Goal: Task Accomplishment & Management: Manage account settings

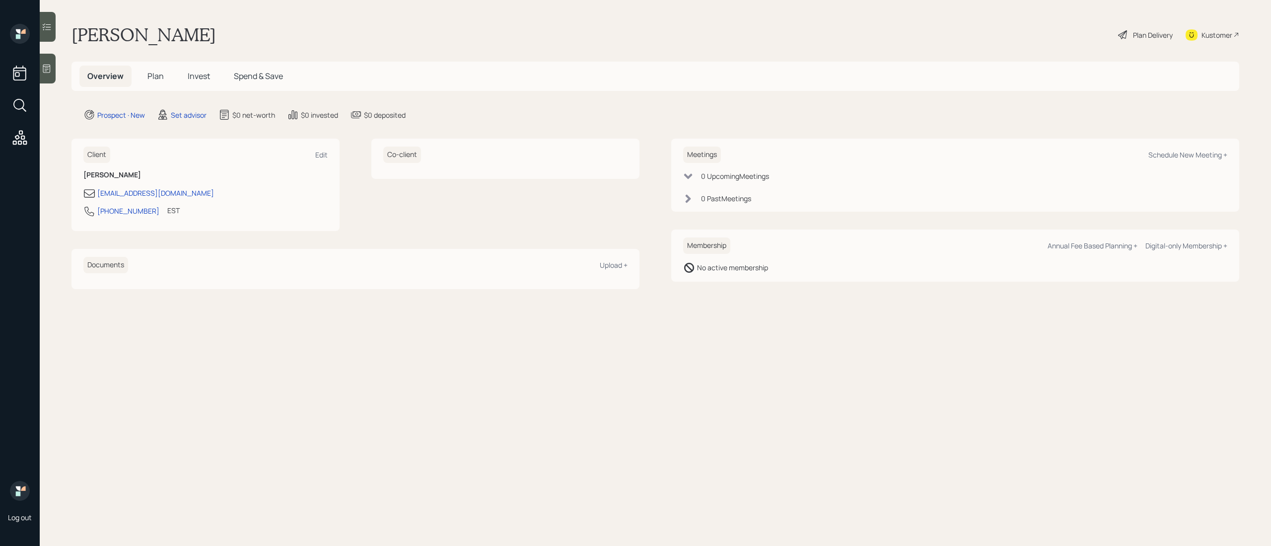
click at [45, 71] on icon at bounding box center [46, 69] width 7 height 8
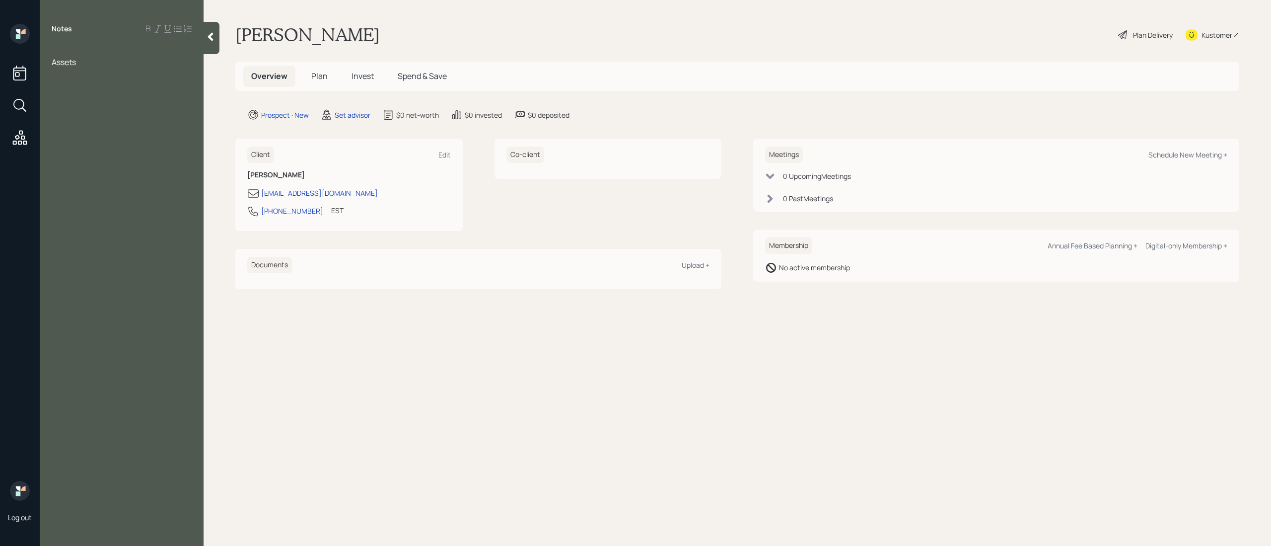
click at [62, 43] on div "Notes Assets" at bounding box center [122, 279] width 164 height 510
click at [59, 53] on div at bounding box center [122, 51] width 140 height 11
click at [65, 107] on div at bounding box center [122, 105] width 140 height 11
click at [154, 112] on div at bounding box center [122, 116] width 140 height 11
click at [65, 129] on span "IRA- 60k" at bounding box center [67, 127] width 30 height 11
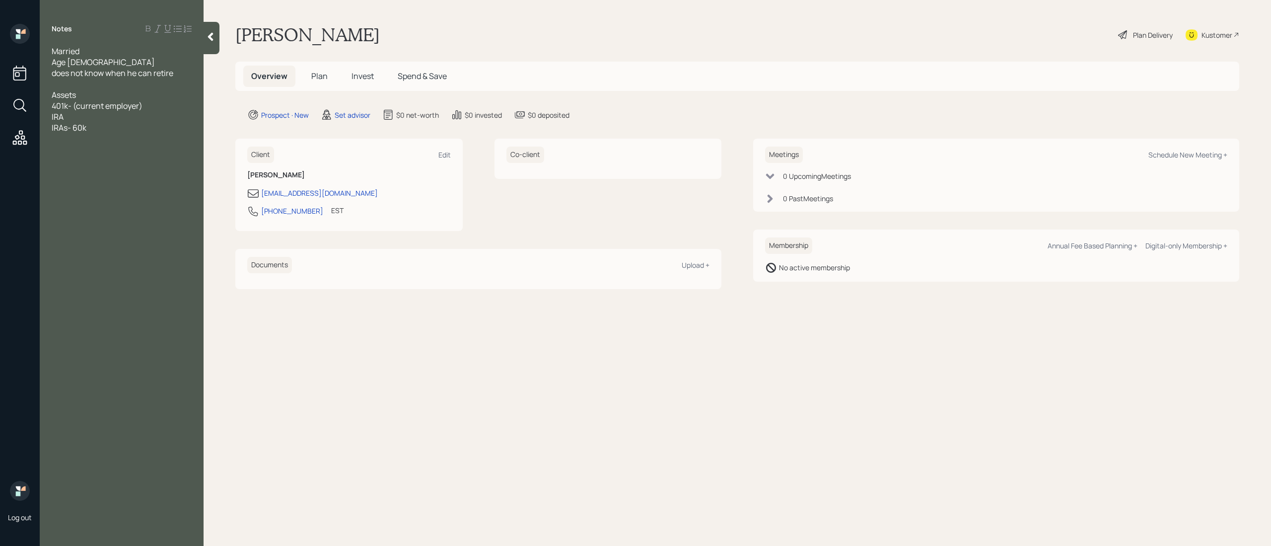
click at [96, 131] on div "IRAs- 60k" at bounding box center [122, 127] width 140 height 11
click at [80, 115] on div "IRA" at bounding box center [122, 116] width 140 height 11
click at [169, 130] on div "Investment account - 85k" at bounding box center [122, 127] width 140 height 11
click at [67, 194] on div at bounding box center [122, 193] width 140 height 11
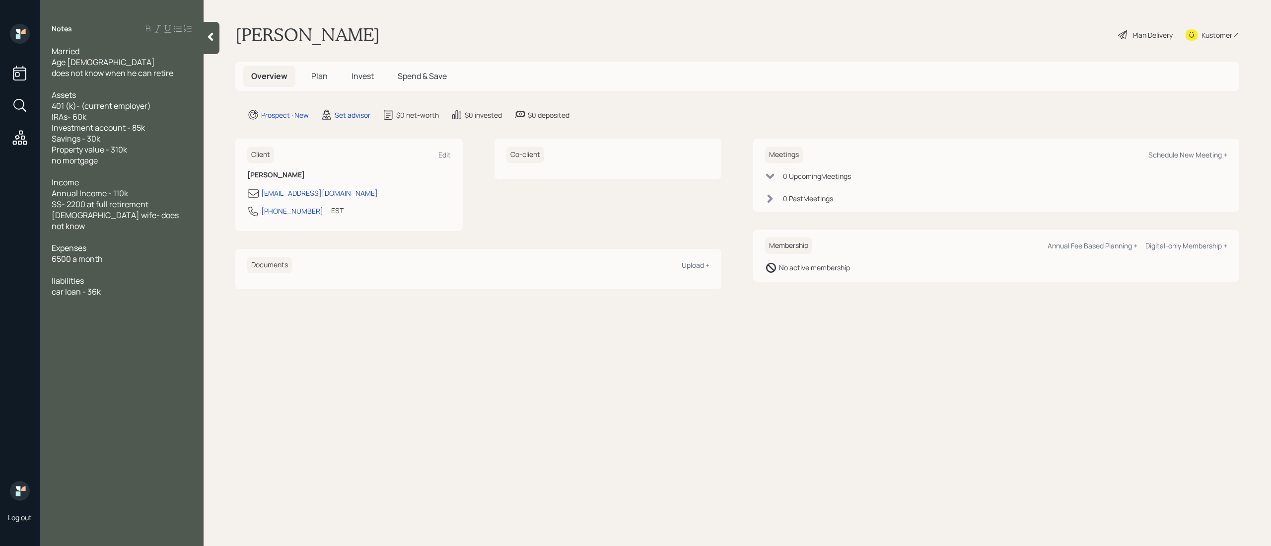
click at [125, 253] on div "6500 a month" at bounding box center [122, 258] width 140 height 11
click at [119, 311] on div "Notes Married Age [DEMOGRAPHIC_DATA] does not know when he can retire Assets 40…" at bounding box center [122, 279] width 164 height 510
click at [116, 253] on div "6500 a month" at bounding box center [122, 258] width 140 height 11
click at [135, 286] on div "car loan - 36k" at bounding box center [122, 291] width 140 height 11
click at [134, 318] on div "Married Age [DEMOGRAPHIC_DATA] does not know when he can retire Assets 401 (k)-…" at bounding box center [122, 204] width 140 height 317
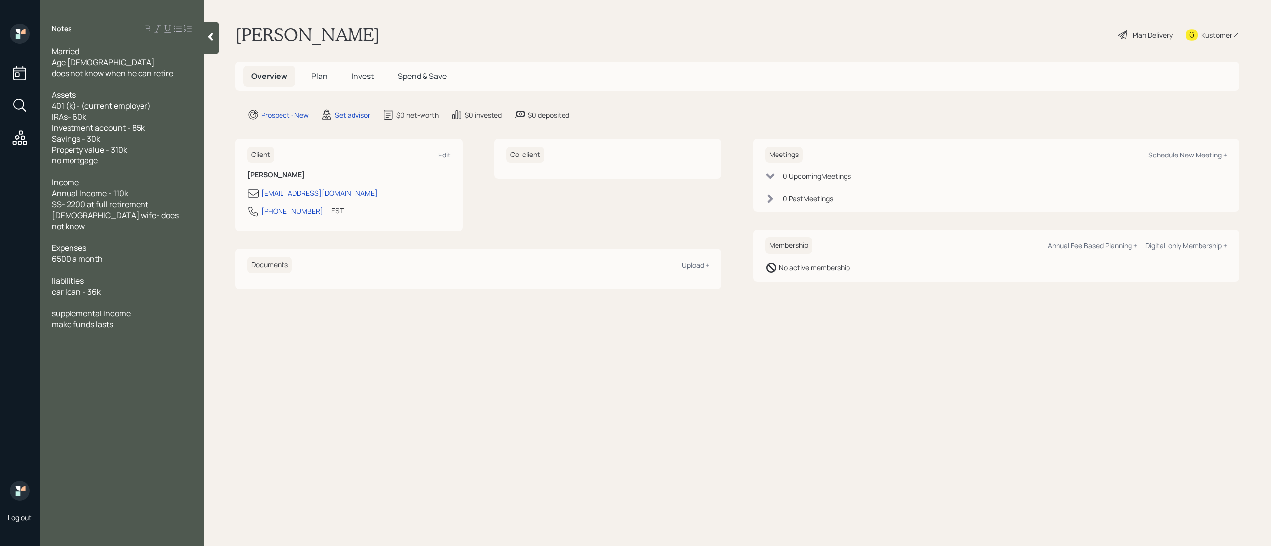
click at [134, 330] on div at bounding box center [122, 335] width 140 height 11
click at [131, 319] on div "make funds lasts" at bounding box center [122, 324] width 140 height 11
click at [94, 297] on div at bounding box center [122, 302] width 140 height 11
click at [510, 350] on main "[PERSON_NAME] Plan Delivery Kustomer Overview Plan Invest Spend & Save Prospect…" at bounding box center [737, 273] width 1067 height 546
click at [1167, 153] on div "Schedule New Meeting +" at bounding box center [1187, 154] width 79 height 9
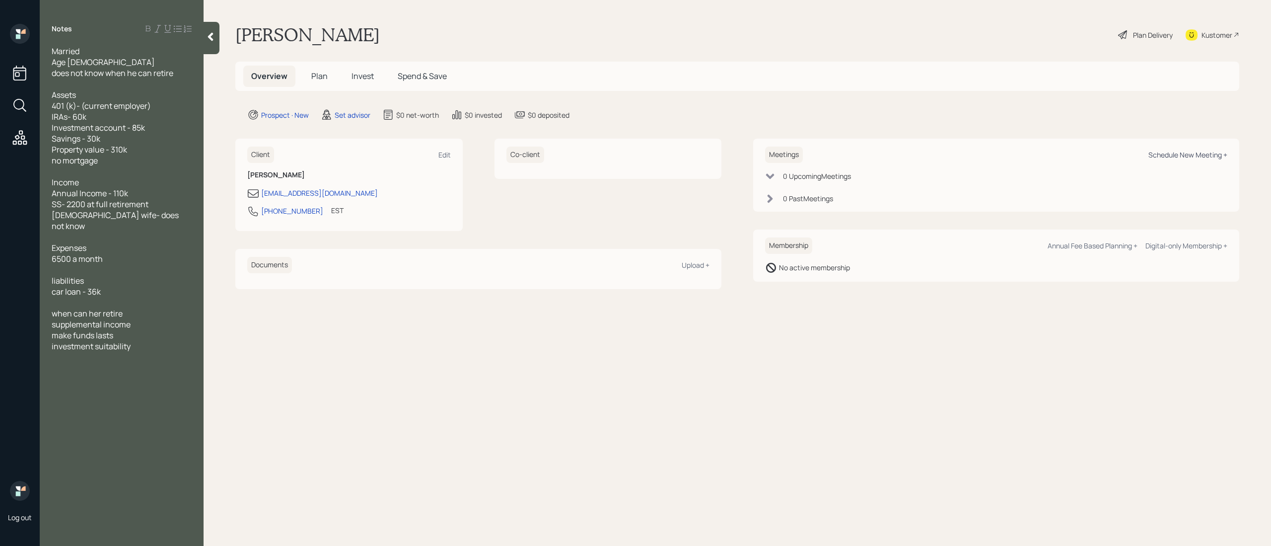
select select "round-[PERSON_NAME]"
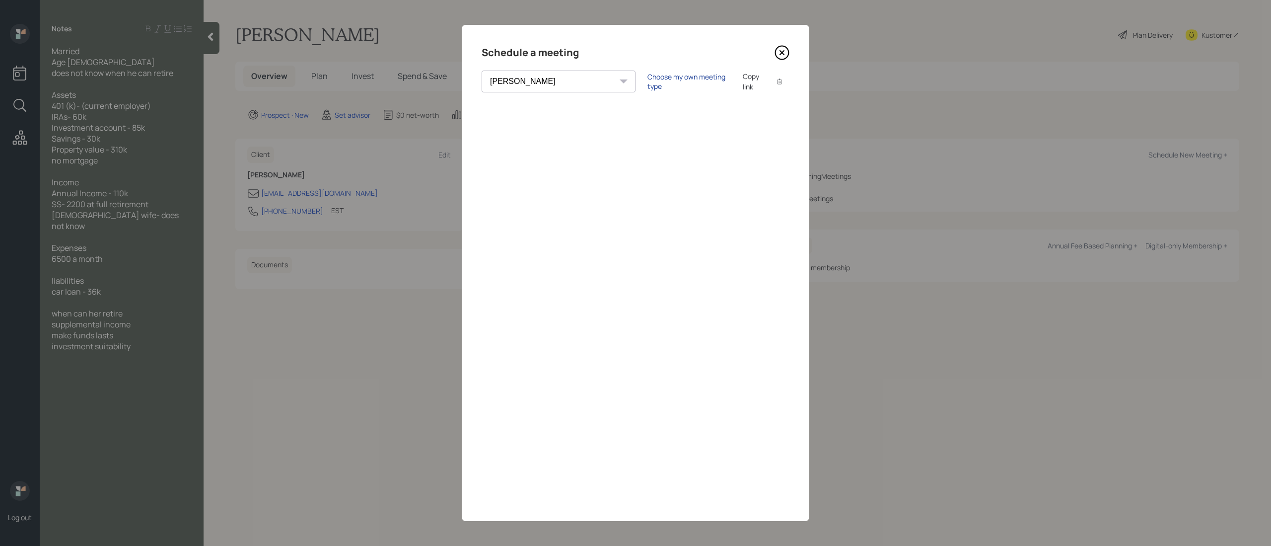
click at [647, 81] on div "Choose my own meeting type" at bounding box center [688, 81] width 83 height 19
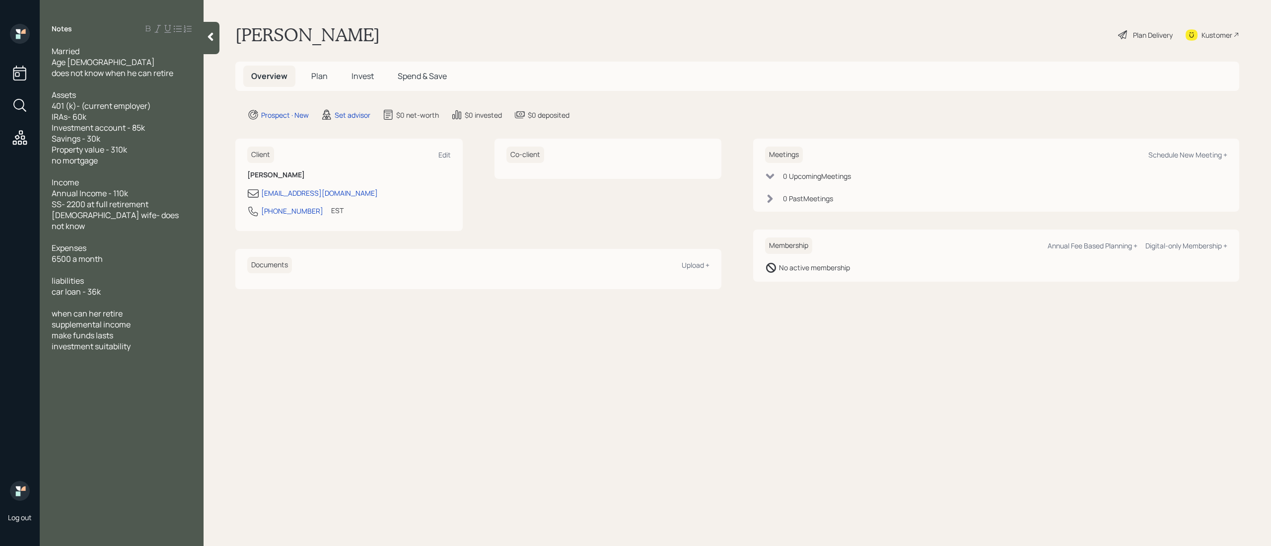
click at [100, 308] on span "when can her retire" at bounding box center [87, 313] width 71 height 11
click at [86, 297] on div at bounding box center [122, 302] width 140 height 11
click at [138, 341] on div "investment suitability" at bounding box center [122, 346] width 140 height 11
click at [122, 352] on span "taking time off to tgake meeting bc he is still working so he is def interested" at bounding box center [121, 363] width 138 height 22
click at [134, 341] on div "investment suitability" at bounding box center [122, 346] width 140 height 11
